Goal: Check status: Check status

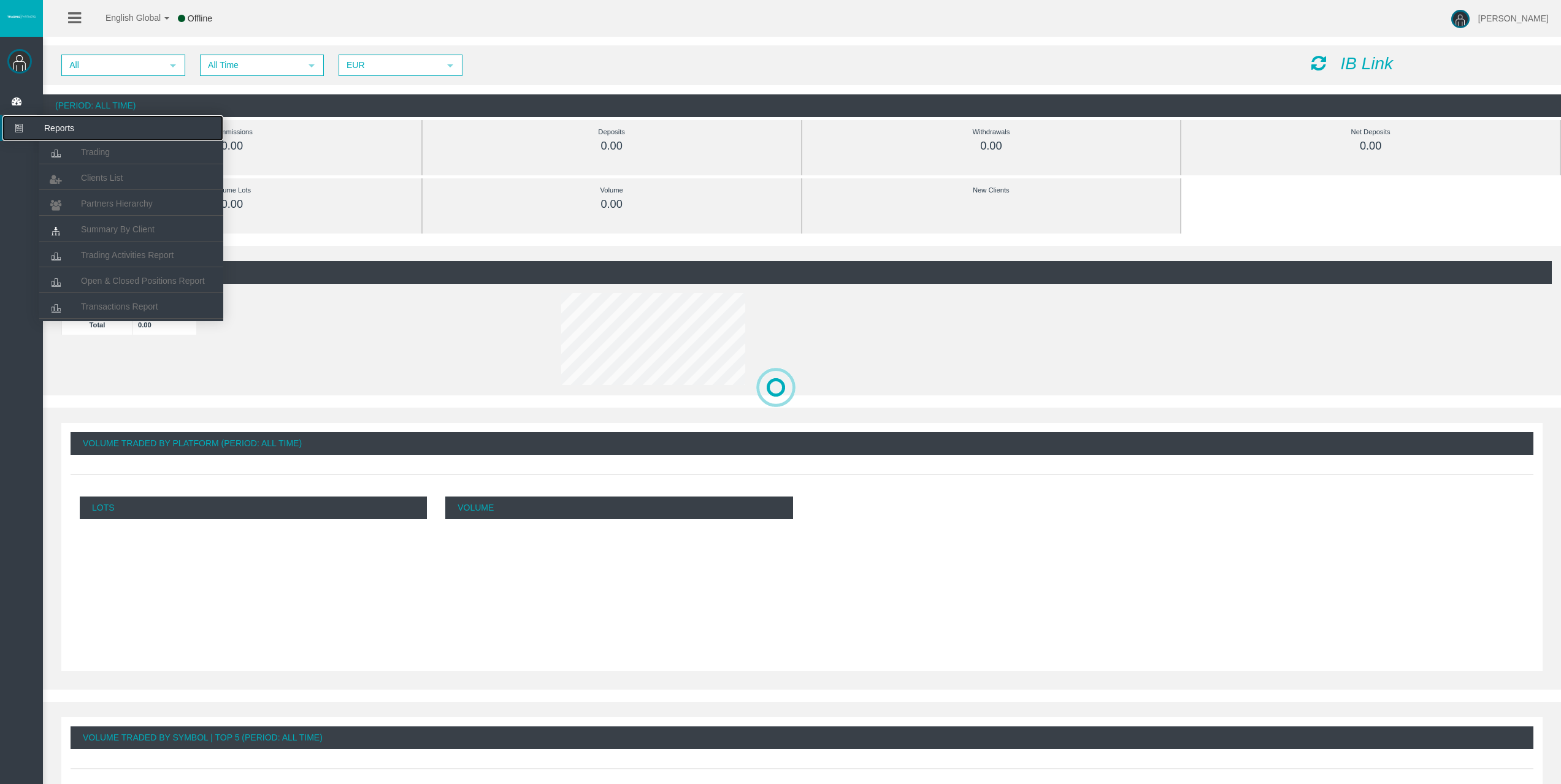
click at [70, 141] on span "Reports" at bounding box center [94, 128] width 120 height 26
click at [76, 152] on link "Trading" at bounding box center [131, 152] width 184 height 22
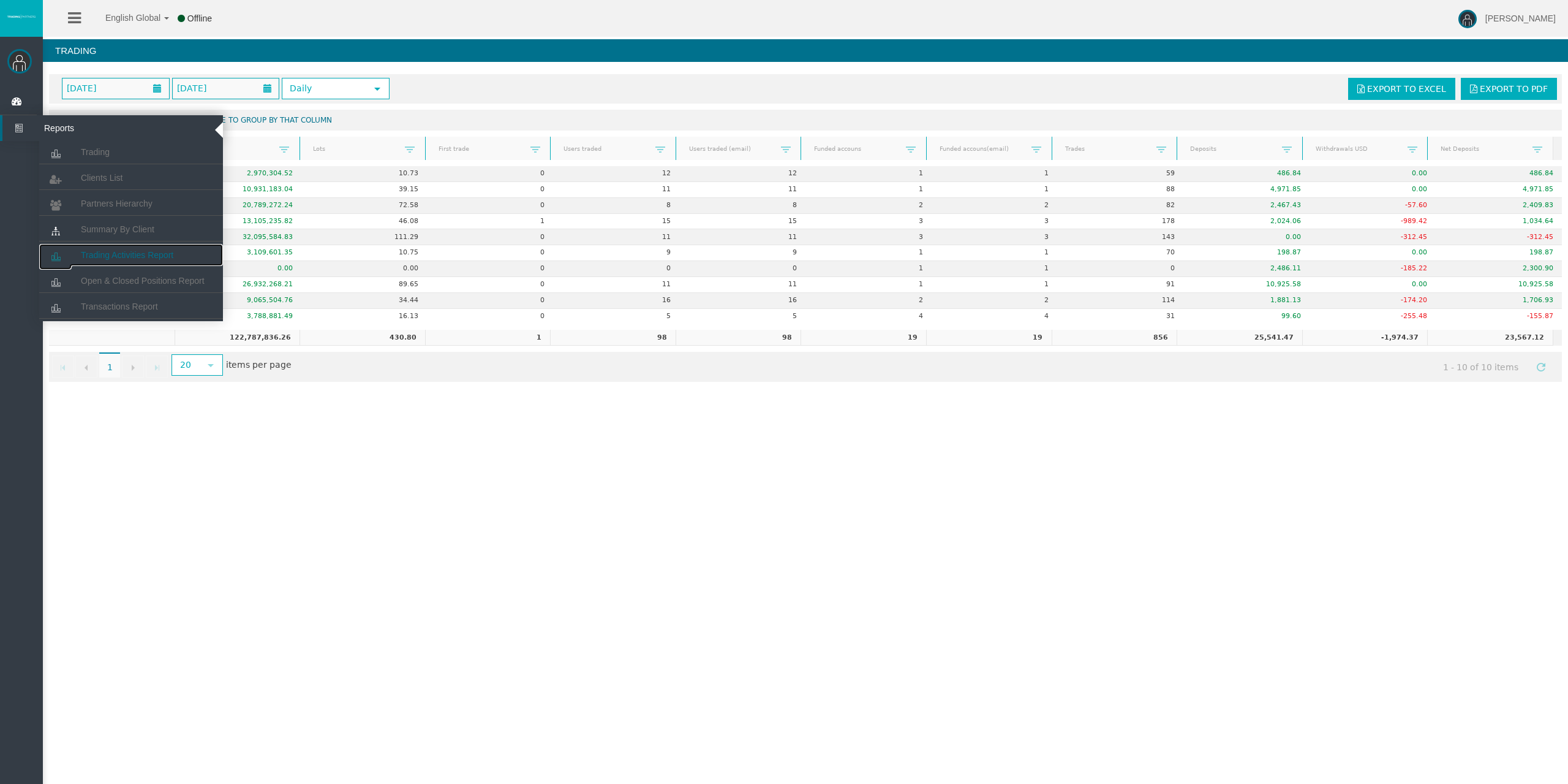
click at [108, 261] on link "Trading Activities Report" at bounding box center [131, 255] width 183 height 22
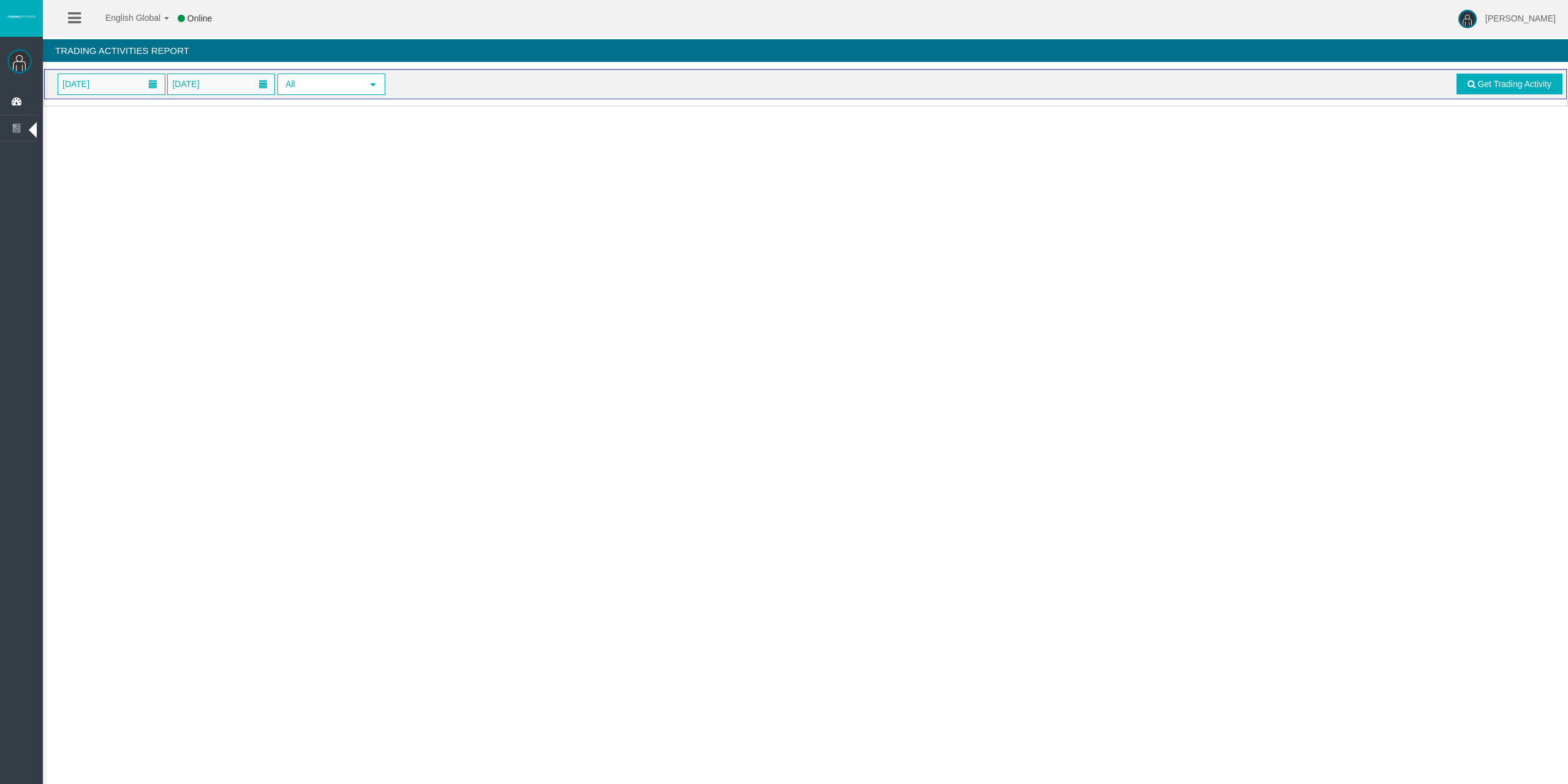
click at [40, 77] on div "[PERSON_NAME] Dashboard Reports Trading Clients List" at bounding box center [21, 436] width 43 height 799
click at [72, 87] on span "[DATE]" at bounding box center [76, 84] width 35 height 17
click at [130, 206] on link "13" at bounding box center [140, 208] width 23 height 22
click at [1491, 88] on span "Get Trading Activity" at bounding box center [1515, 84] width 74 height 10
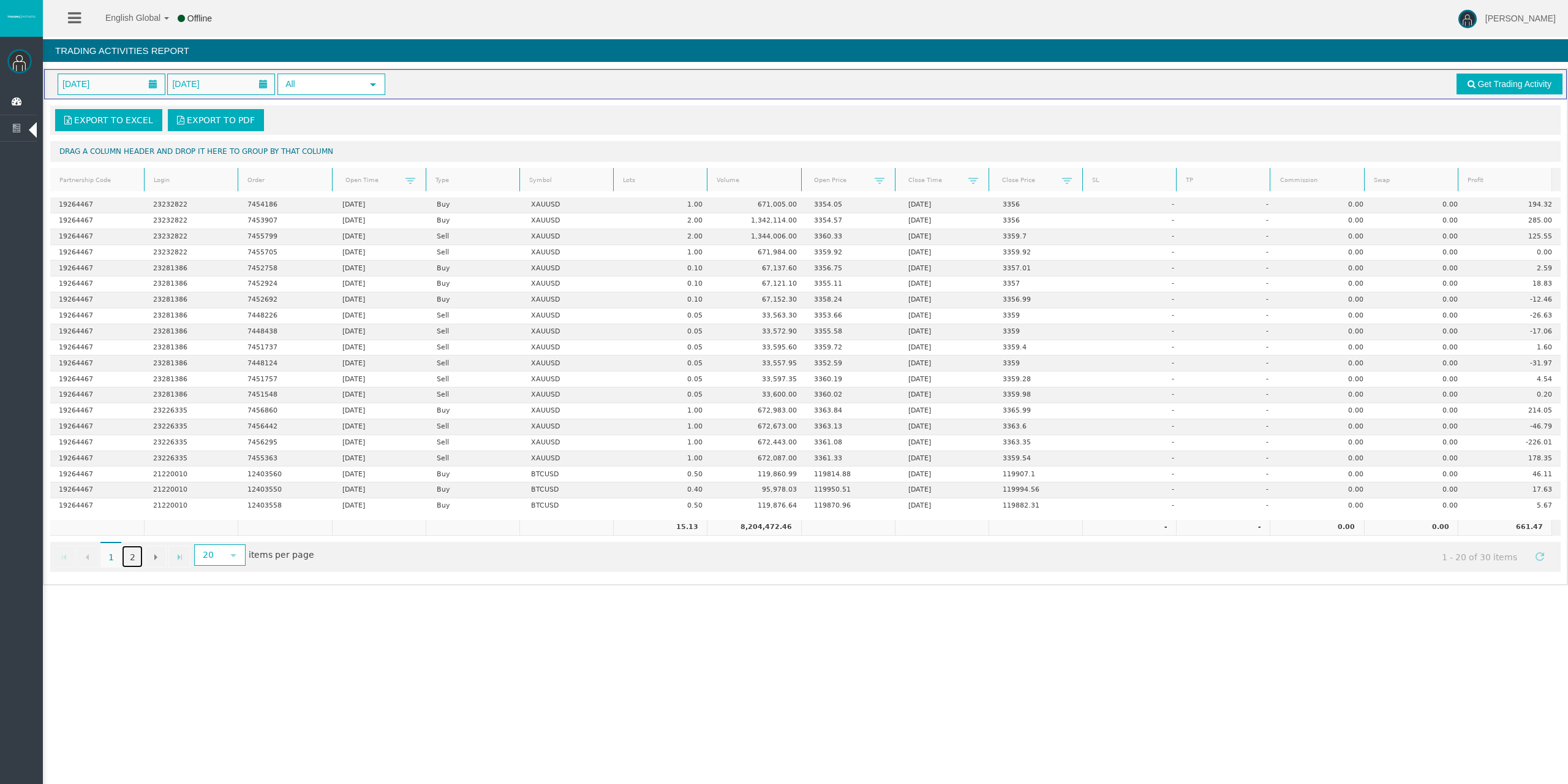
click at [127, 558] on link "2" at bounding box center [132, 557] width 21 height 22
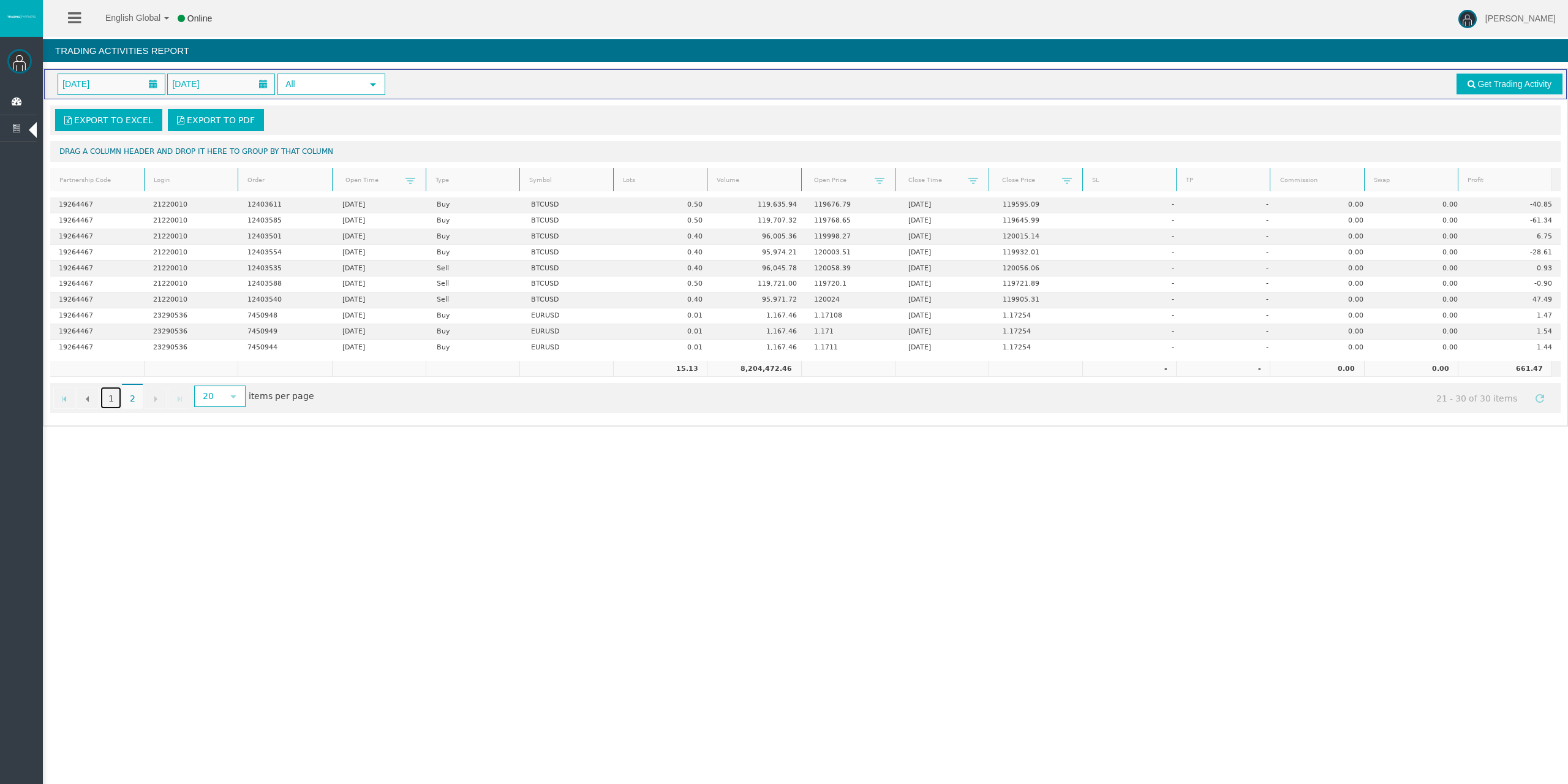
click at [106, 397] on link "1" at bounding box center [110, 397] width 21 height 22
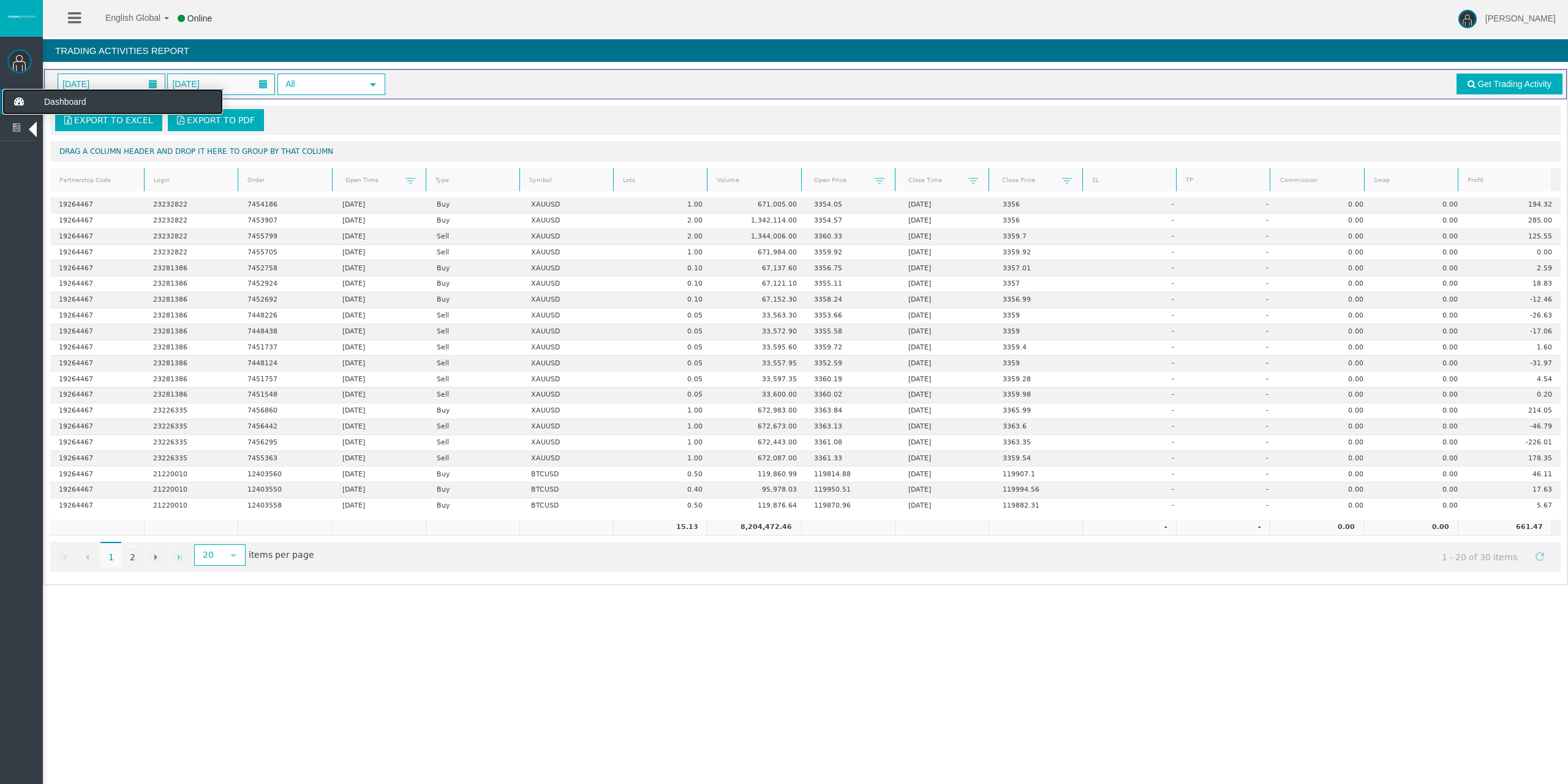
click at [17, 106] on icon at bounding box center [19, 102] width 33 height 26
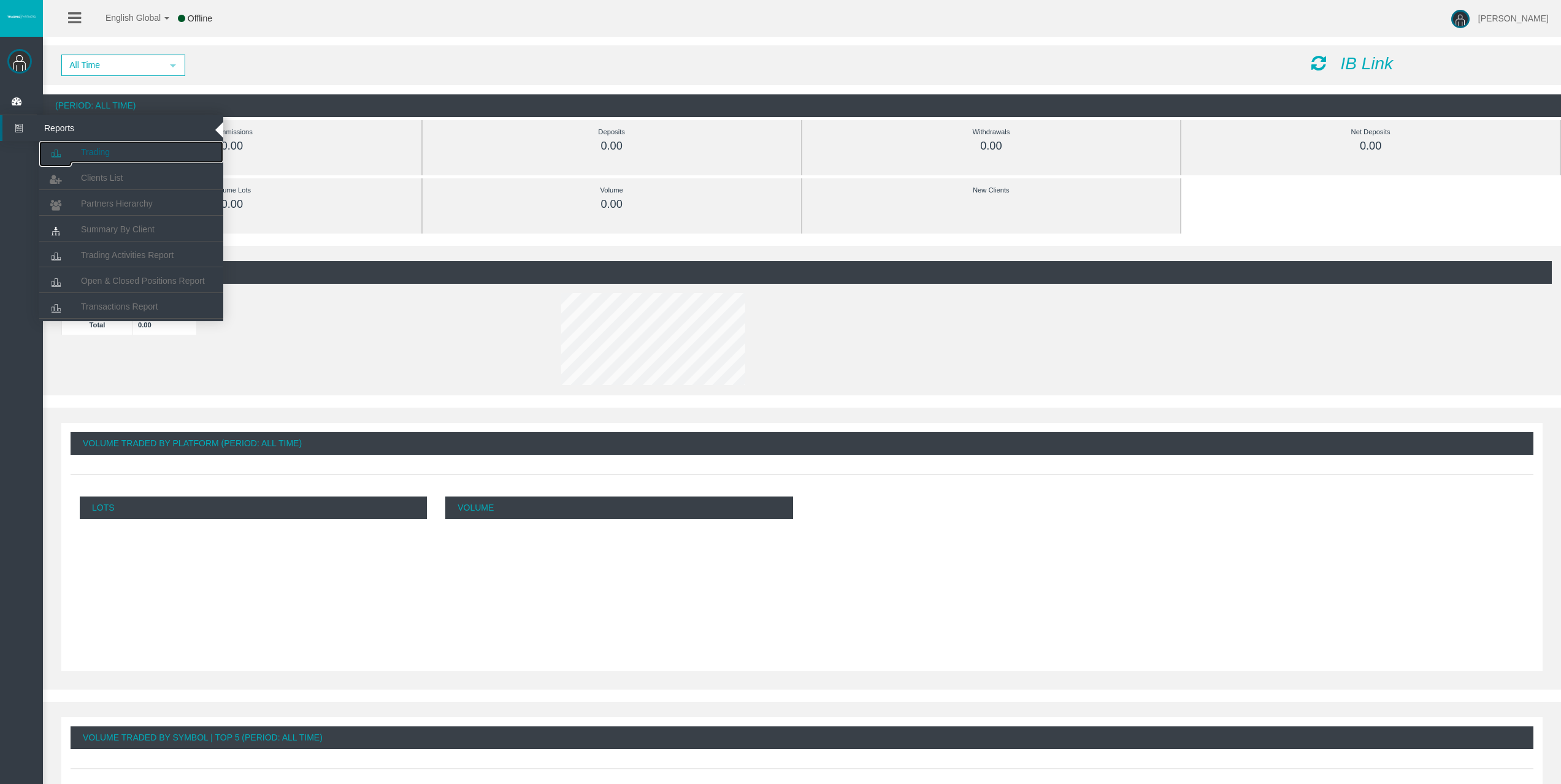
click at [74, 143] on link "Trading" at bounding box center [131, 152] width 184 height 22
